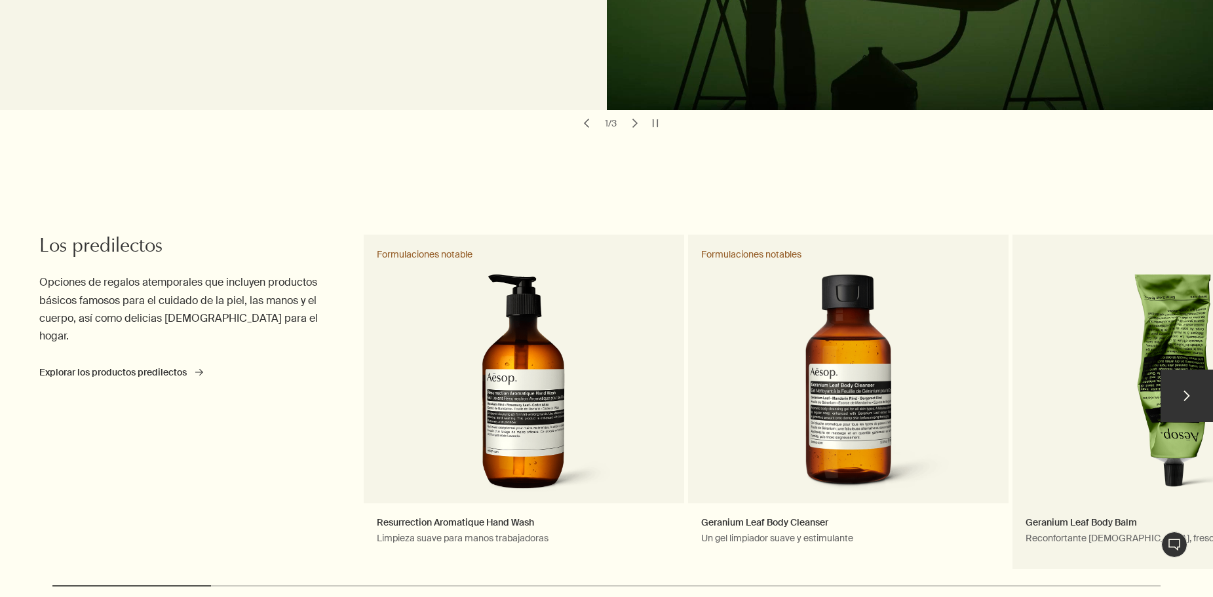
scroll to position [393, 0]
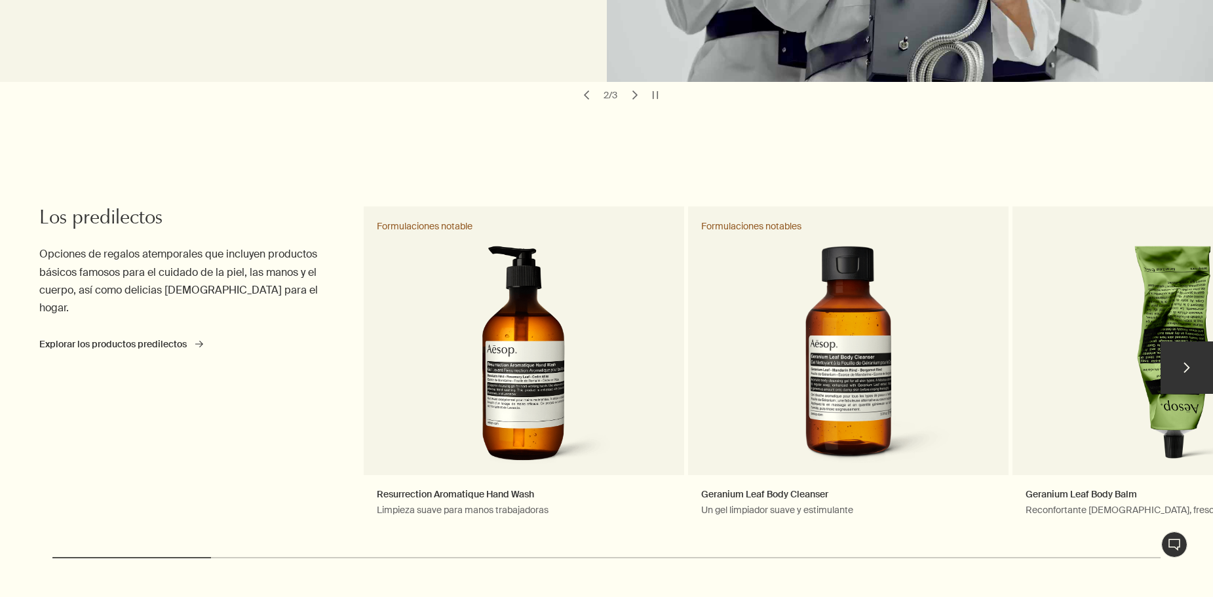
click at [1187, 361] on button "chevron" at bounding box center [1186, 367] width 52 height 52
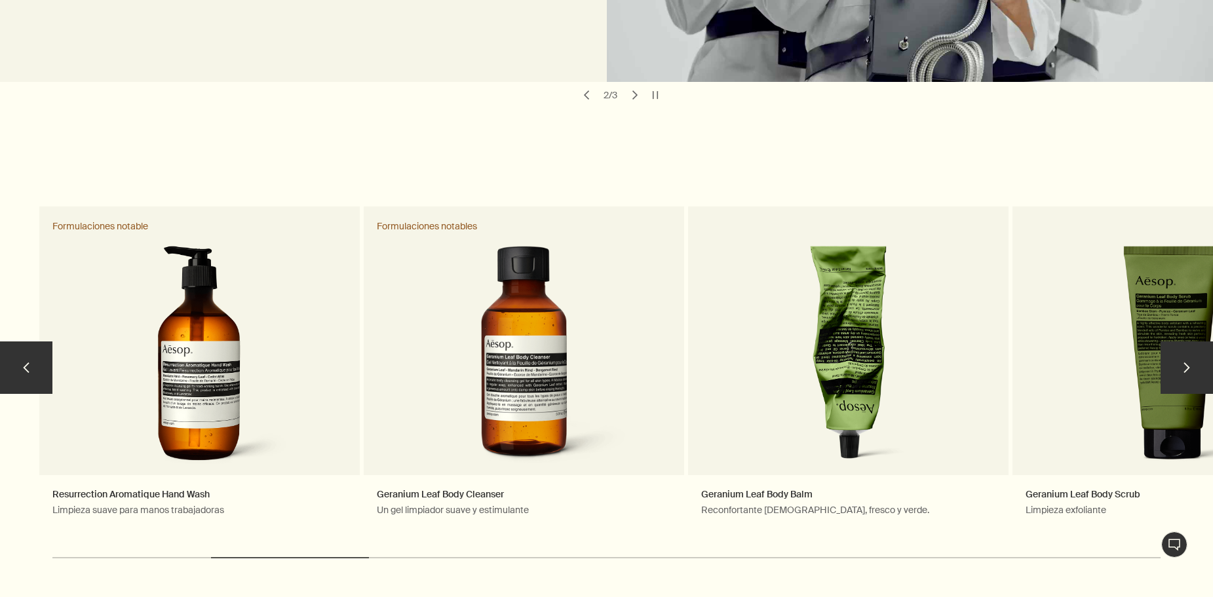
click at [1187, 361] on button "chevron" at bounding box center [1186, 367] width 52 height 52
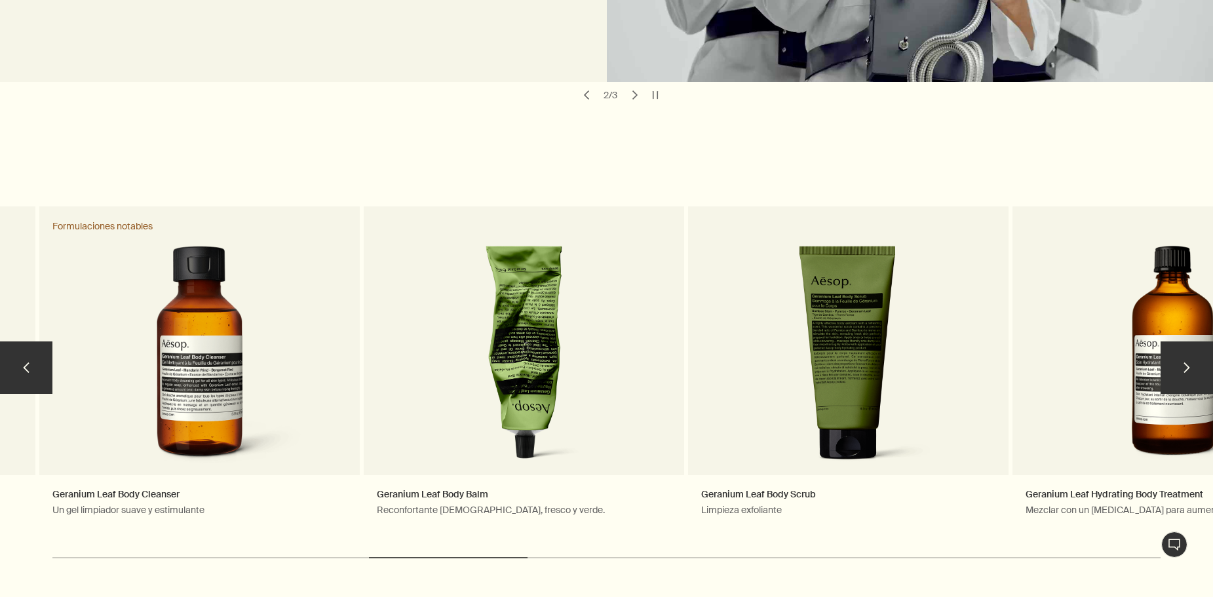
click at [1187, 361] on button "chevron" at bounding box center [1186, 367] width 52 height 52
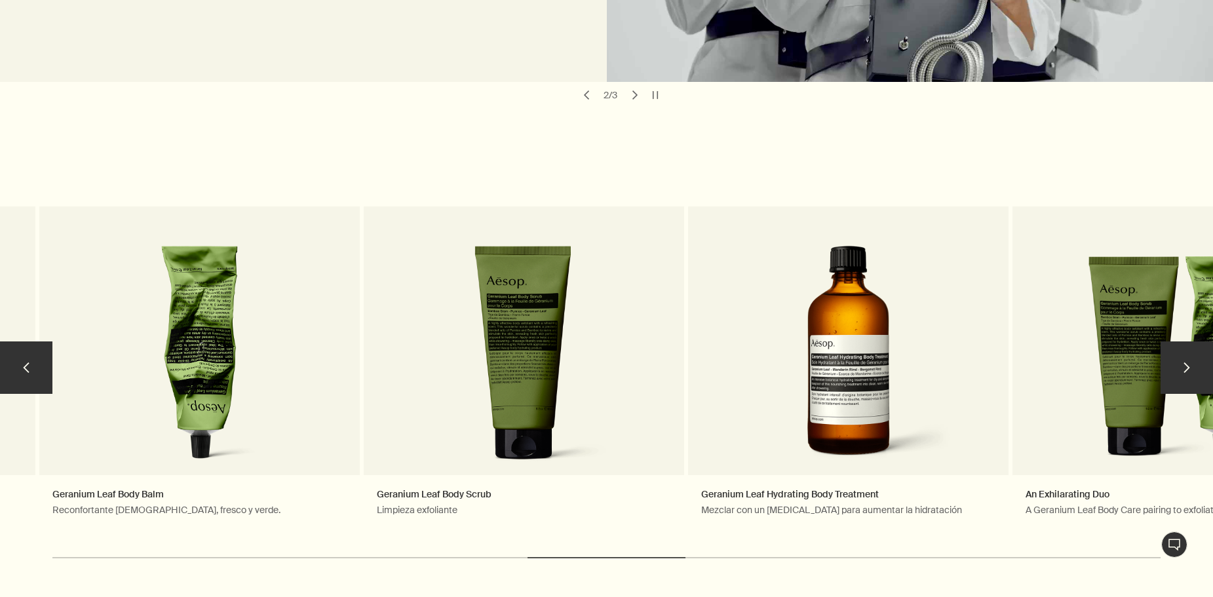
click at [1187, 361] on button "chevron" at bounding box center [1186, 367] width 52 height 52
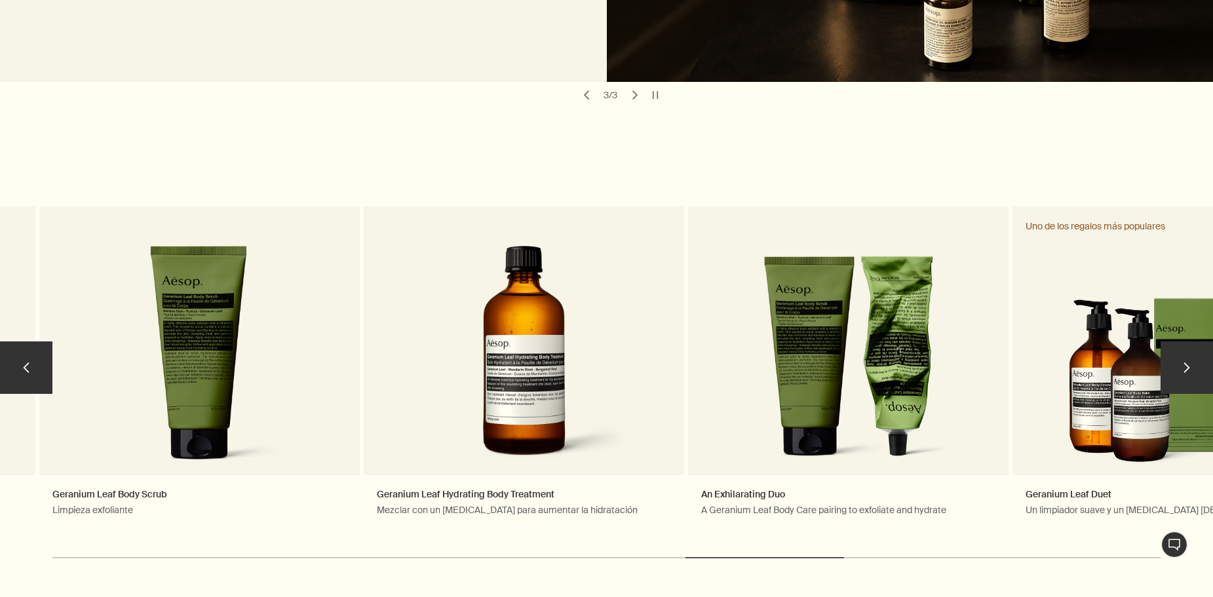
click at [1187, 362] on button "chevron" at bounding box center [1186, 367] width 52 height 52
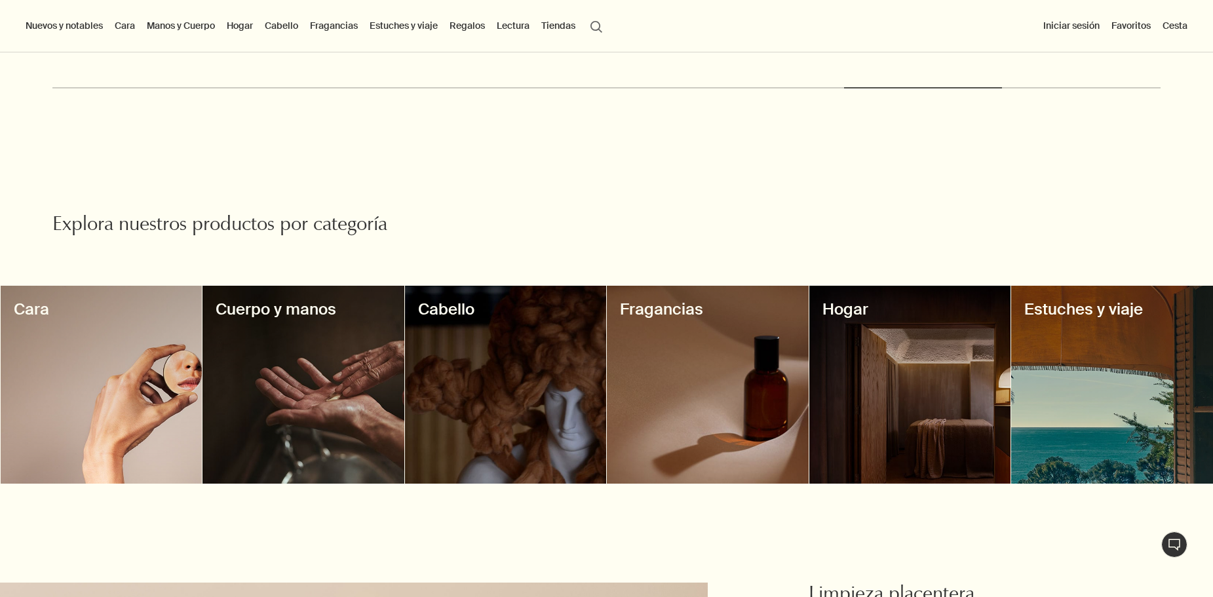
scroll to position [852, 0]
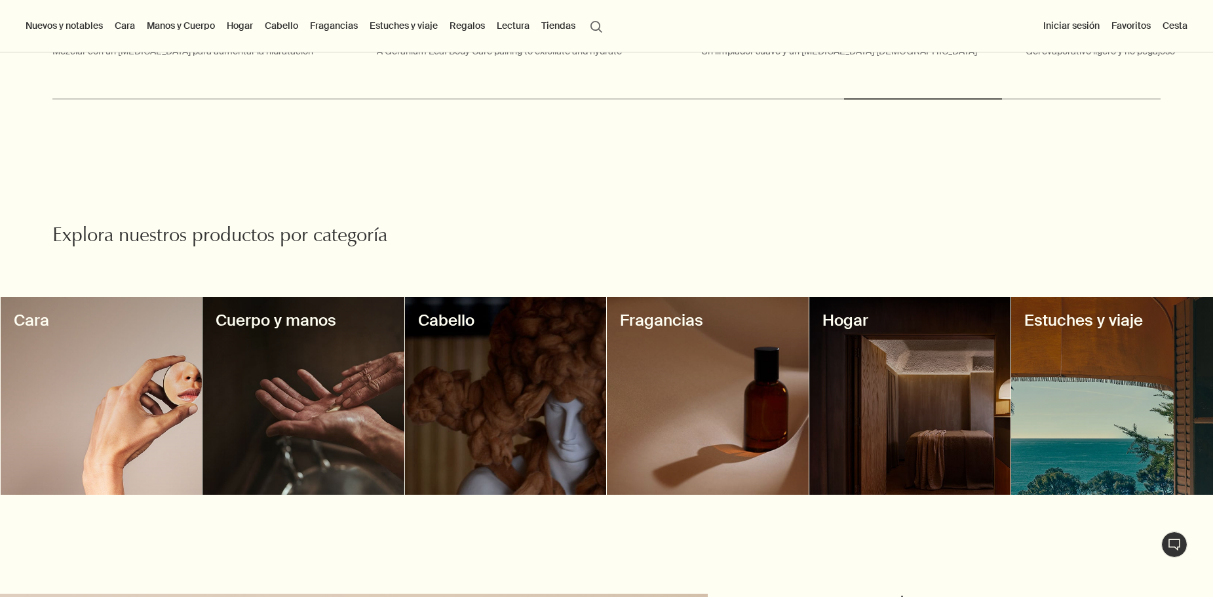
click at [454, 380] on div at bounding box center [506, 396] width 202 height 199
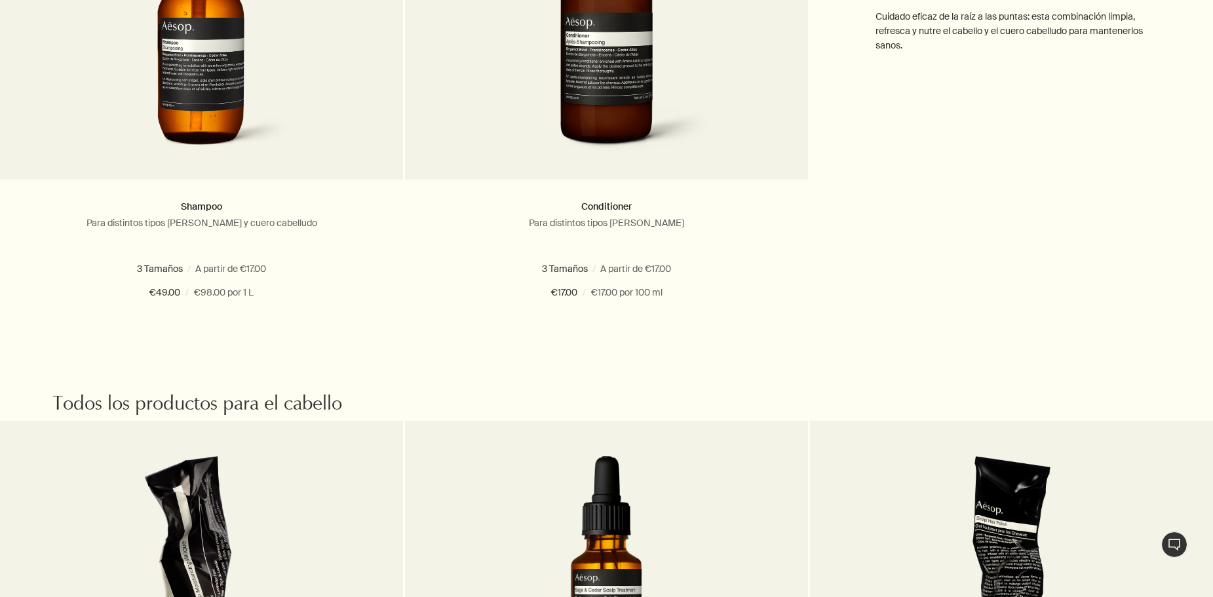
scroll to position [786, 0]
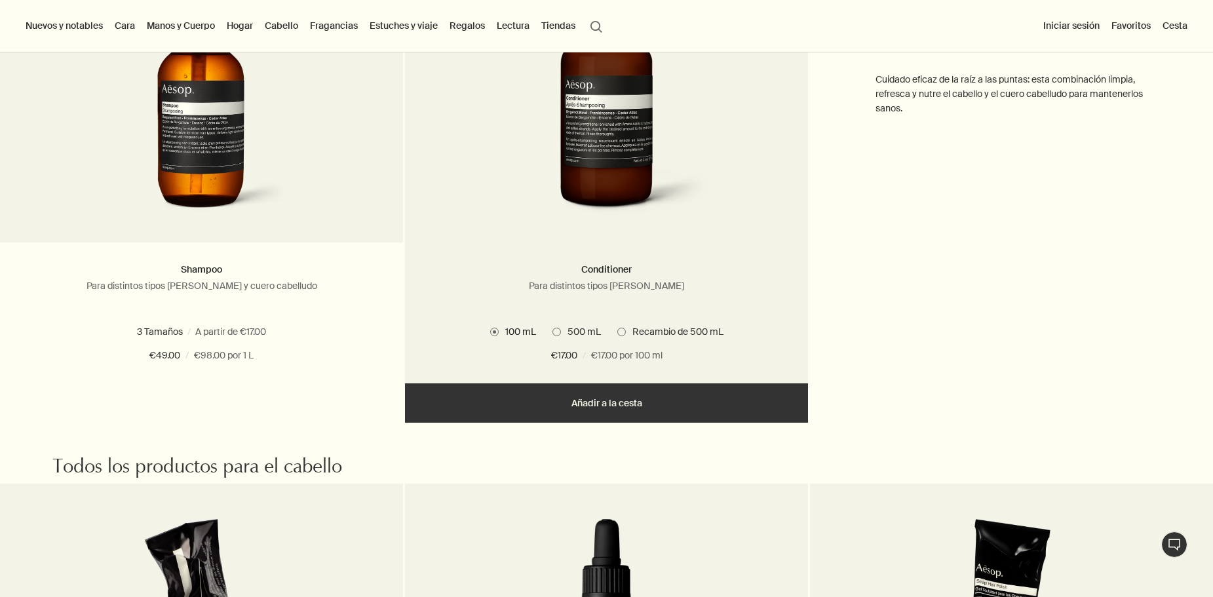
click at [589, 331] on span "500 mL" at bounding box center [581, 332] width 40 height 12
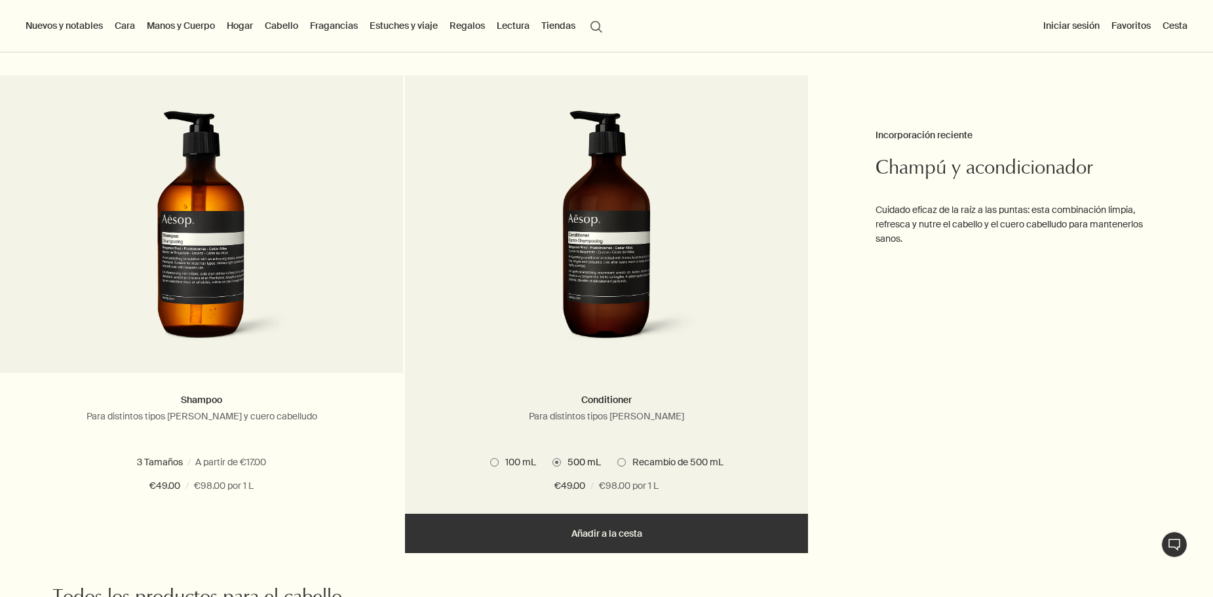
scroll to position [655, 0]
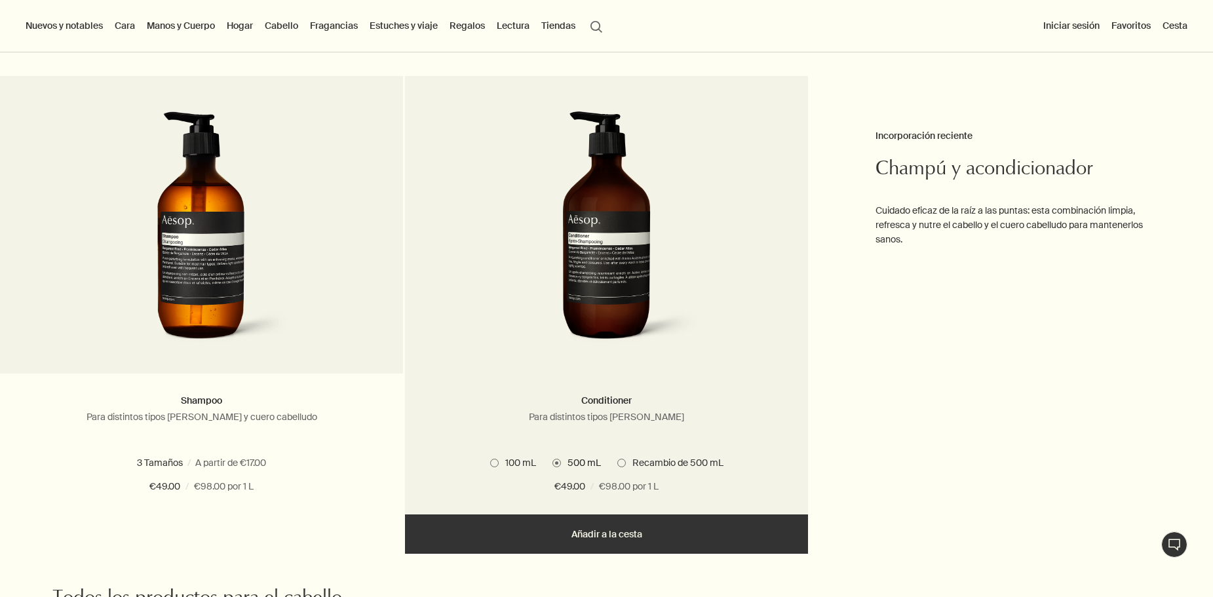
click at [685, 463] on span "Recambio de 500 mL" at bounding box center [675, 463] width 98 height 12
click at [575, 465] on span "500 mL" at bounding box center [581, 463] width 40 height 12
click at [662, 466] on span "Recambio de 500 mL" at bounding box center [675, 463] width 98 height 12
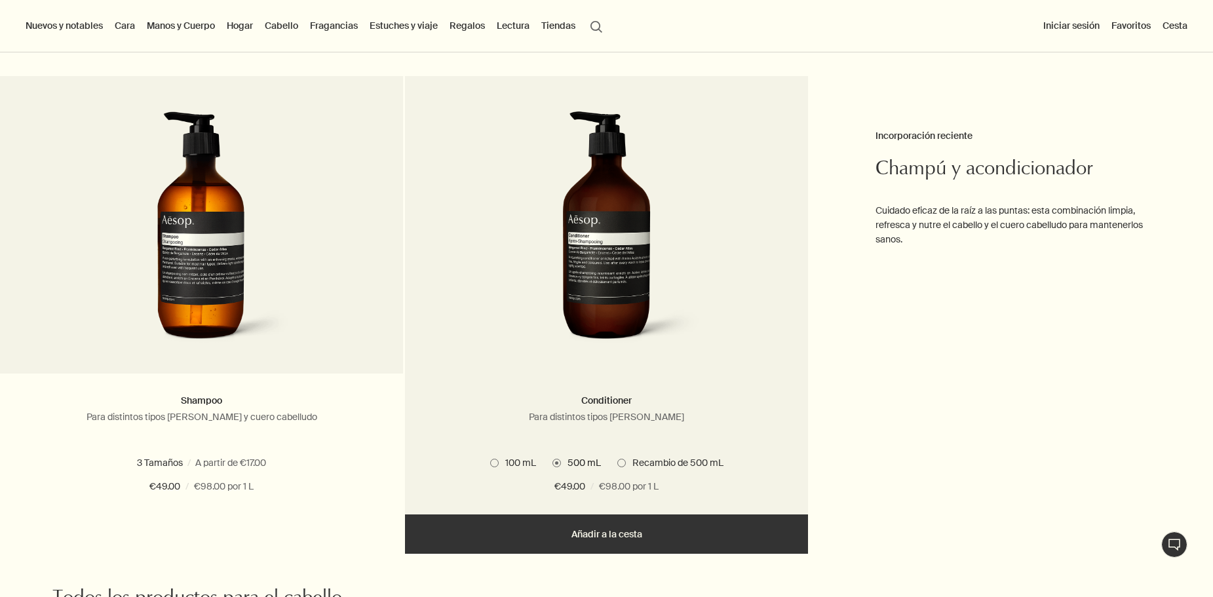
click at [584, 461] on span "500 mL" at bounding box center [581, 463] width 40 height 12
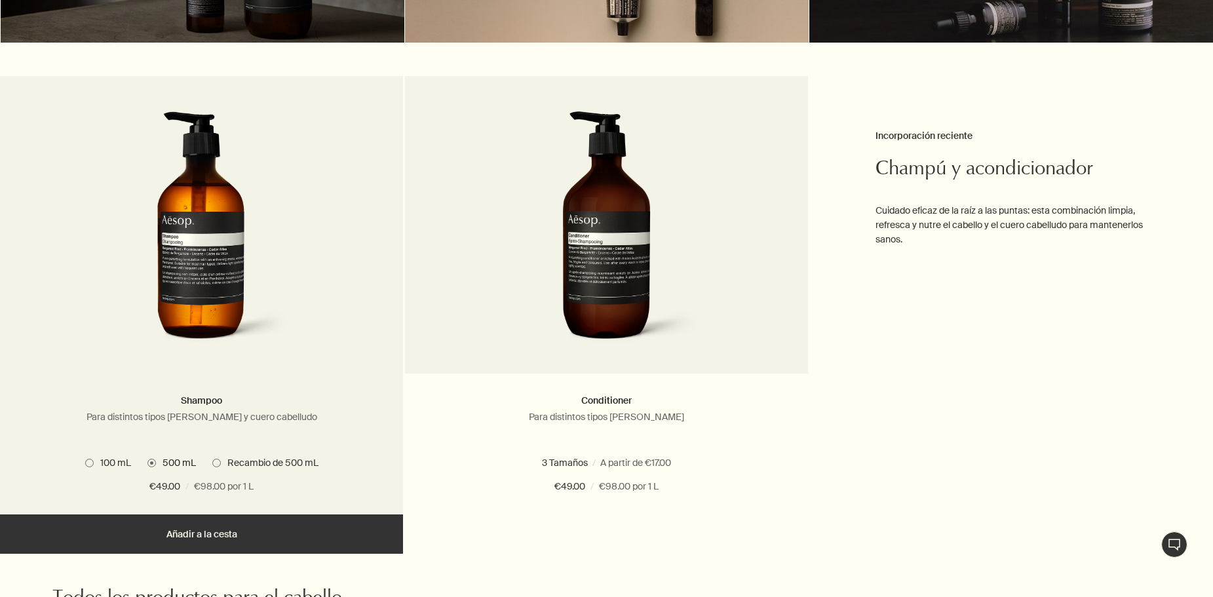
click at [218, 466] on span at bounding box center [216, 463] width 9 height 9
click at [96, 462] on span "100 mL" at bounding box center [112, 463] width 37 height 12
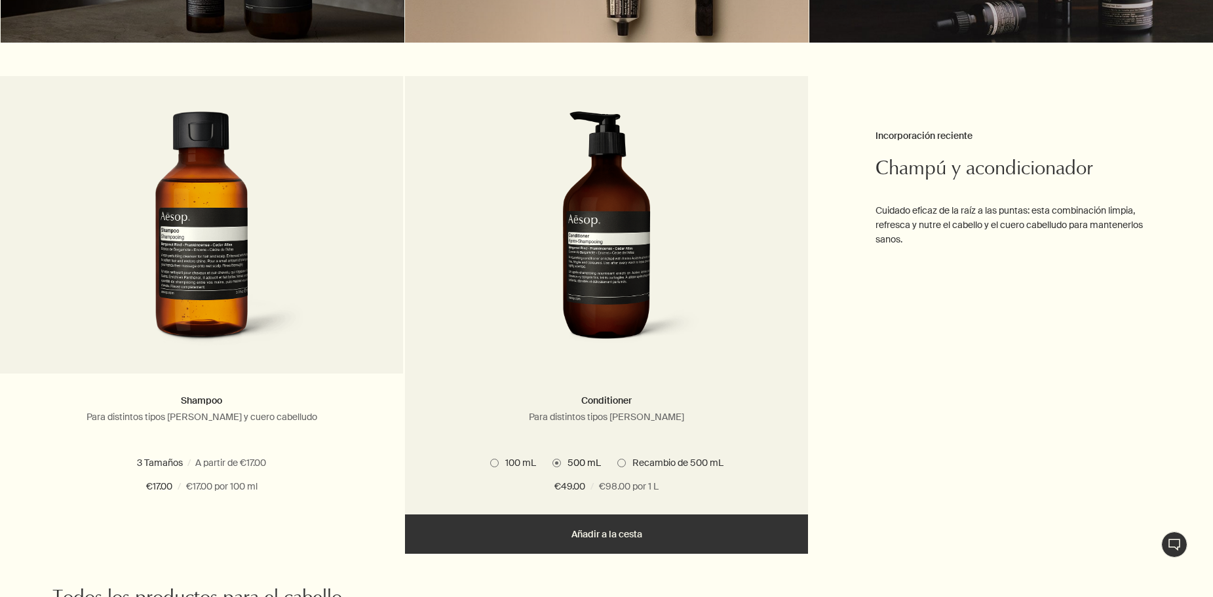
click at [512, 463] on span "100 mL" at bounding box center [517, 463] width 37 height 12
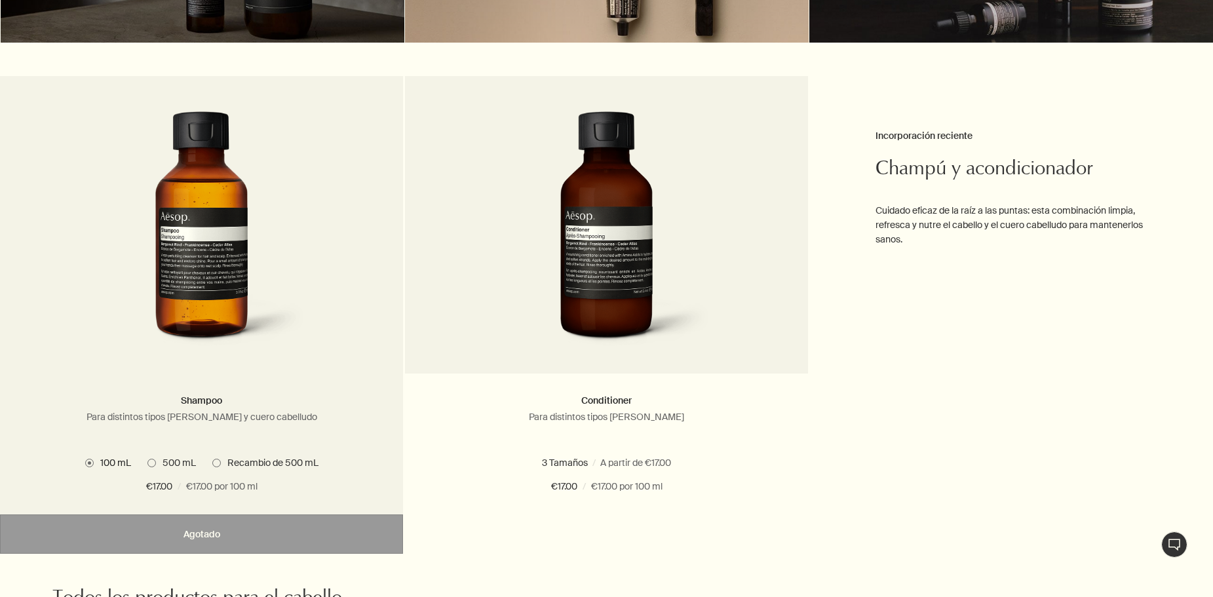
click at [159, 459] on span "500 mL" at bounding box center [176, 463] width 40 height 12
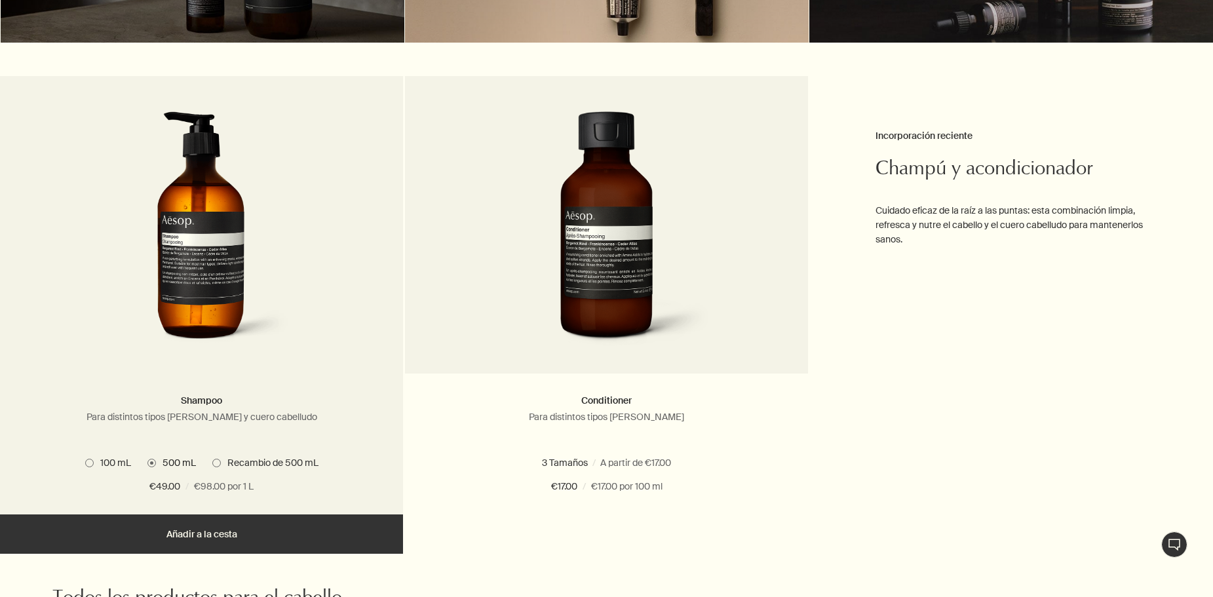
click at [112, 457] on span "100 mL" at bounding box center [112, 463] width 37 height 12
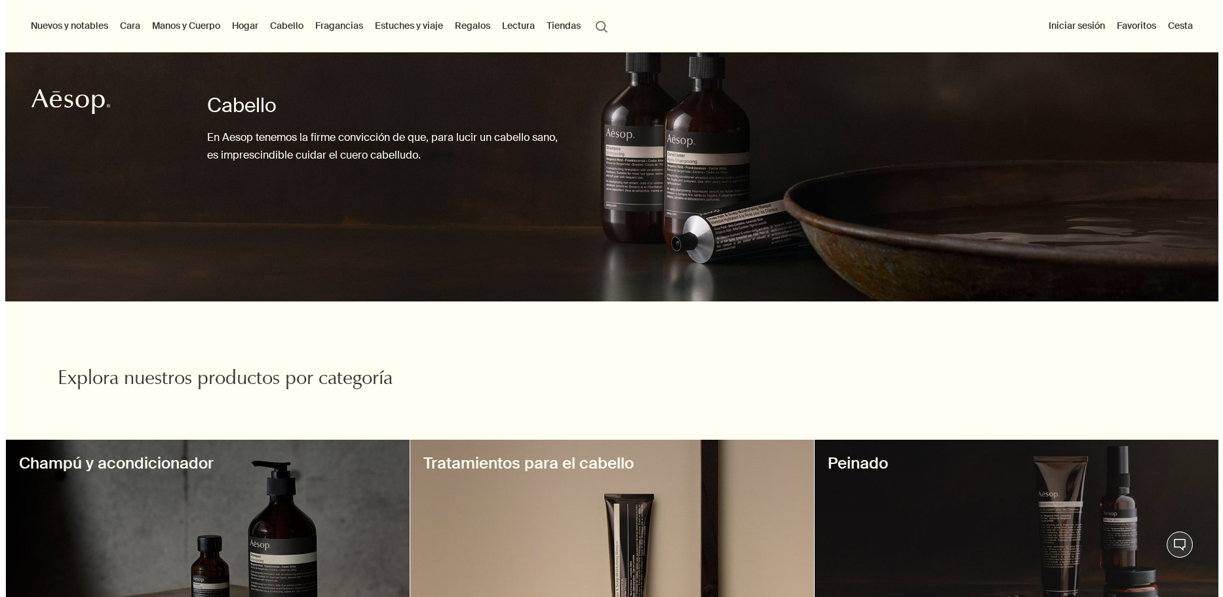
scroll to position [0, 0]
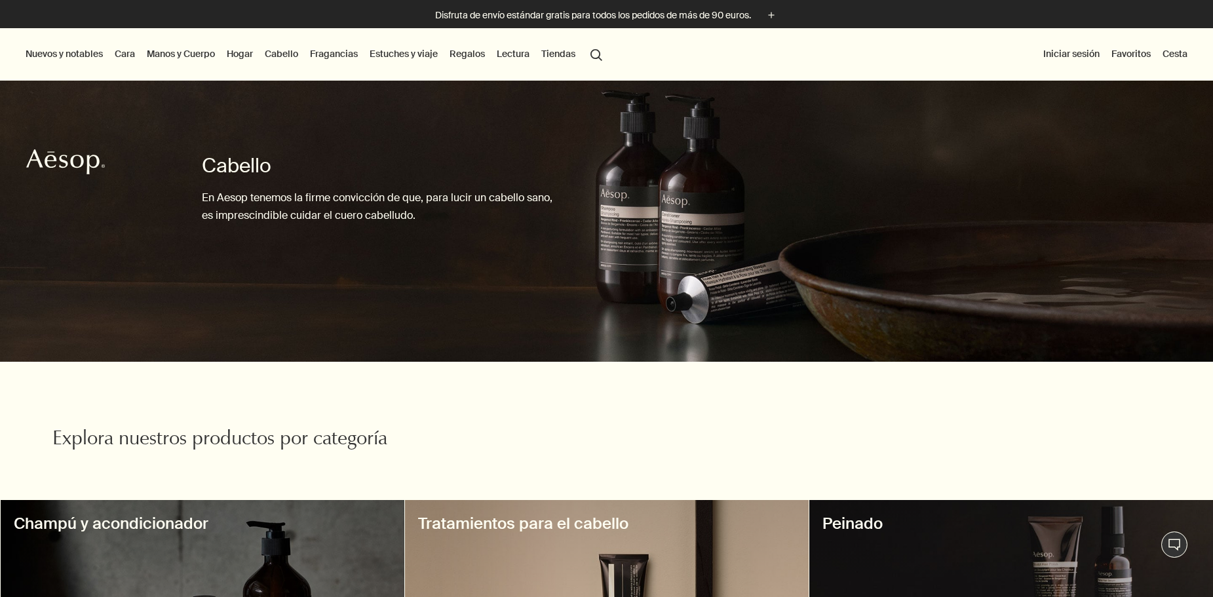
click at [169, 52] on link "Manos y Cuerpo" at bounding box center [180, 53] width 73 height 17
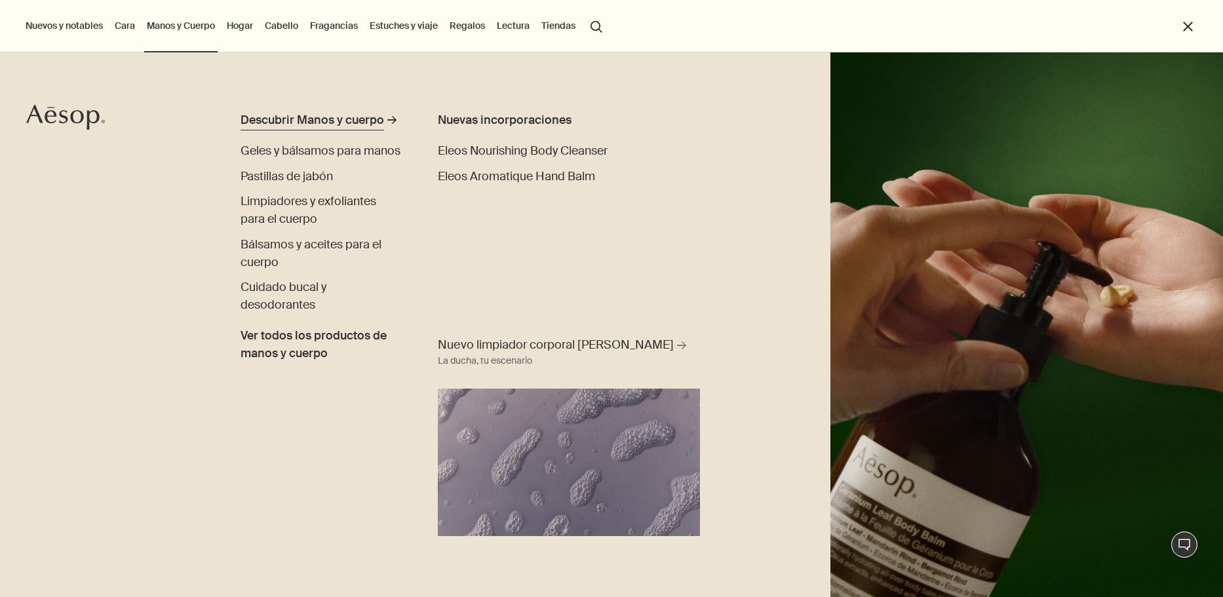
click at [352, 119] on div "Descubrir Manos y cuerpo" at bounding box center [311, 120] width 143 height 18
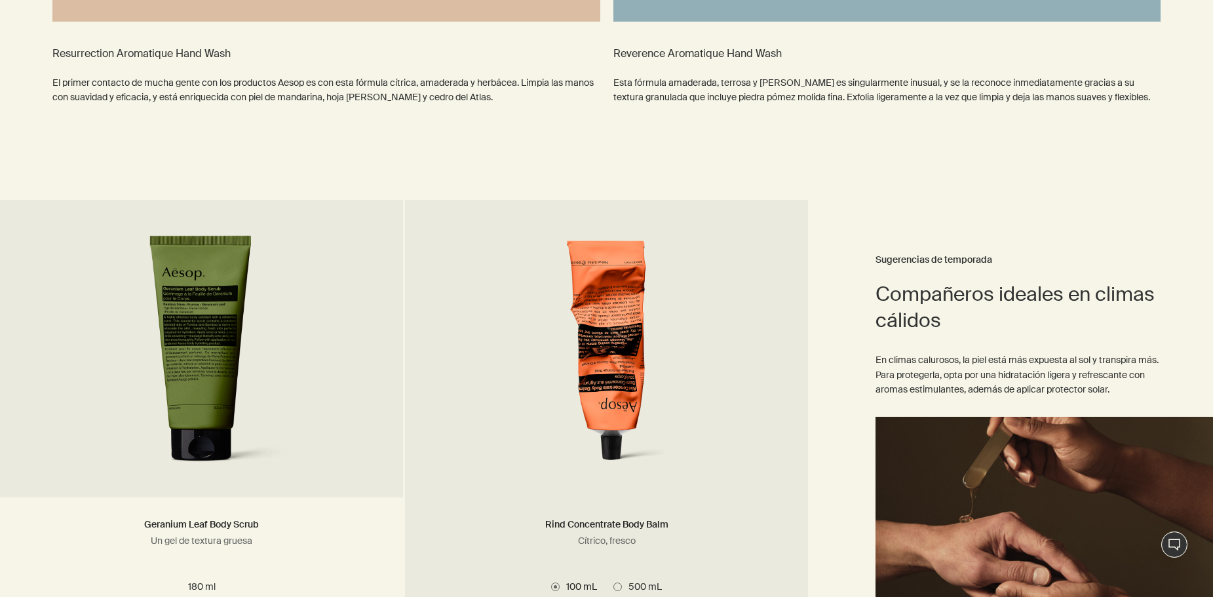
scroll to position [2490, 0]
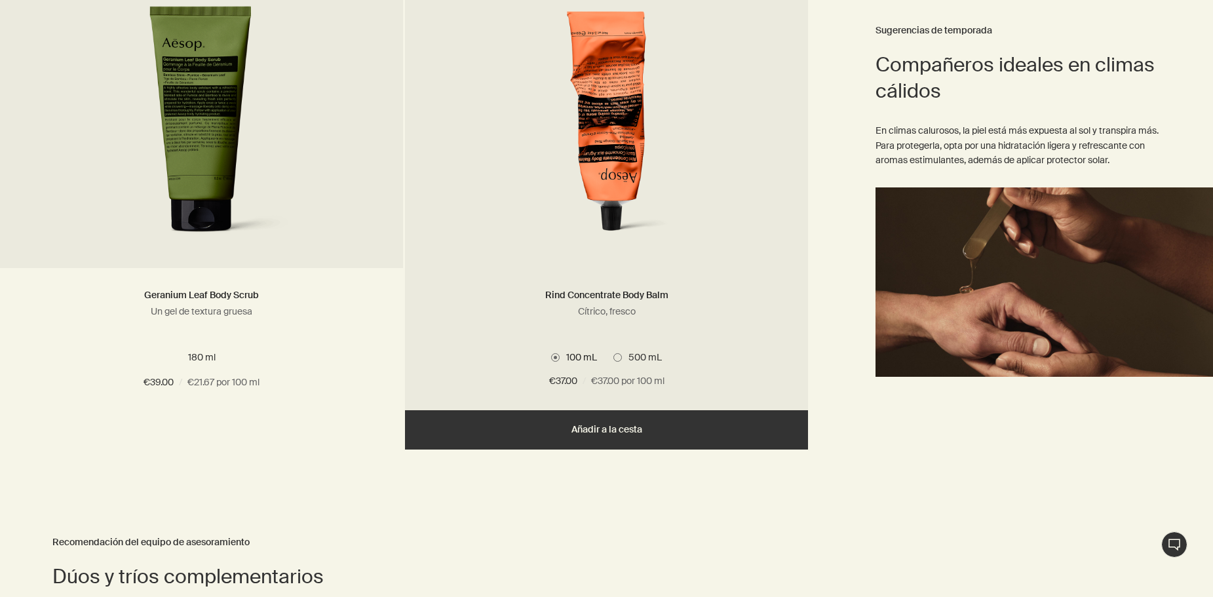
click at [620, 356] on span at bounding box center [617, 357] width 9 height 9
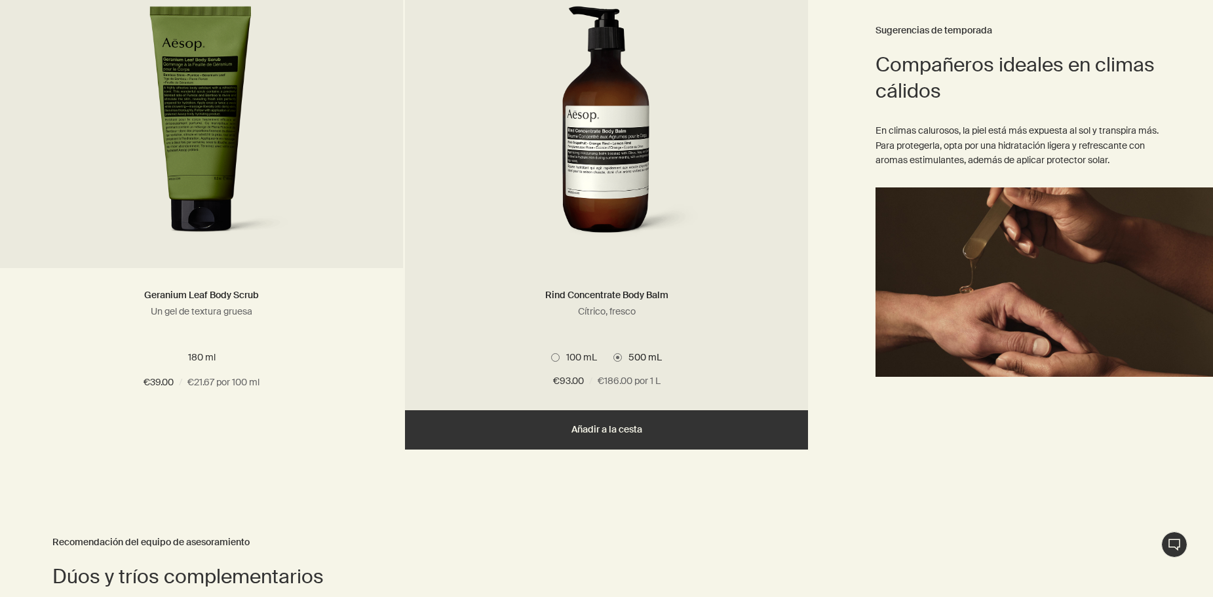
click at [571, 354] on span "100 mL" at bounding box center [578, 357] width 37 height 12
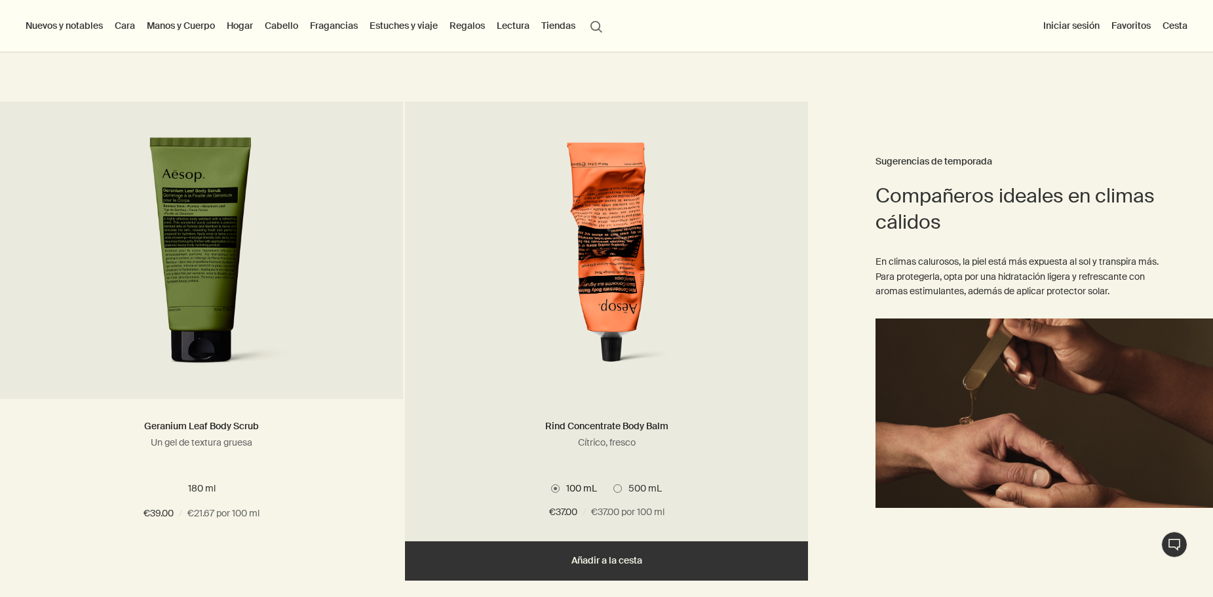
scroll to position [2424, 0]
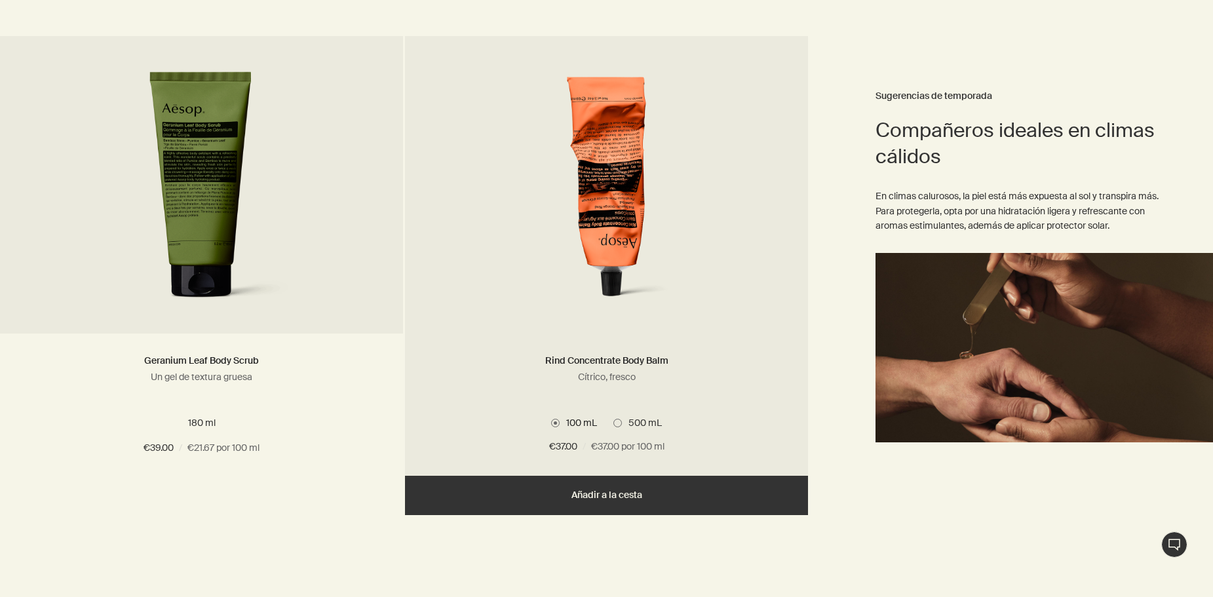
click at [620, 429] on label "500 mL" at bounding box center [637, 423] width 48 height 12
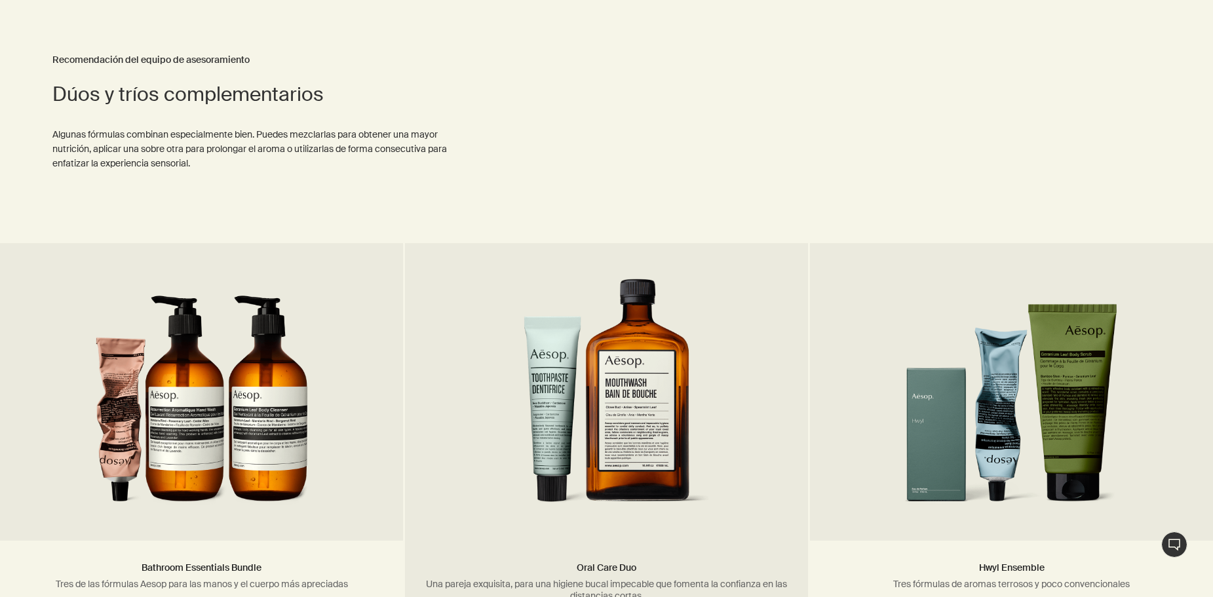
scroll to position [3210, 0]
